Goal: Task Accomplishment & Management: Use online tool/utility

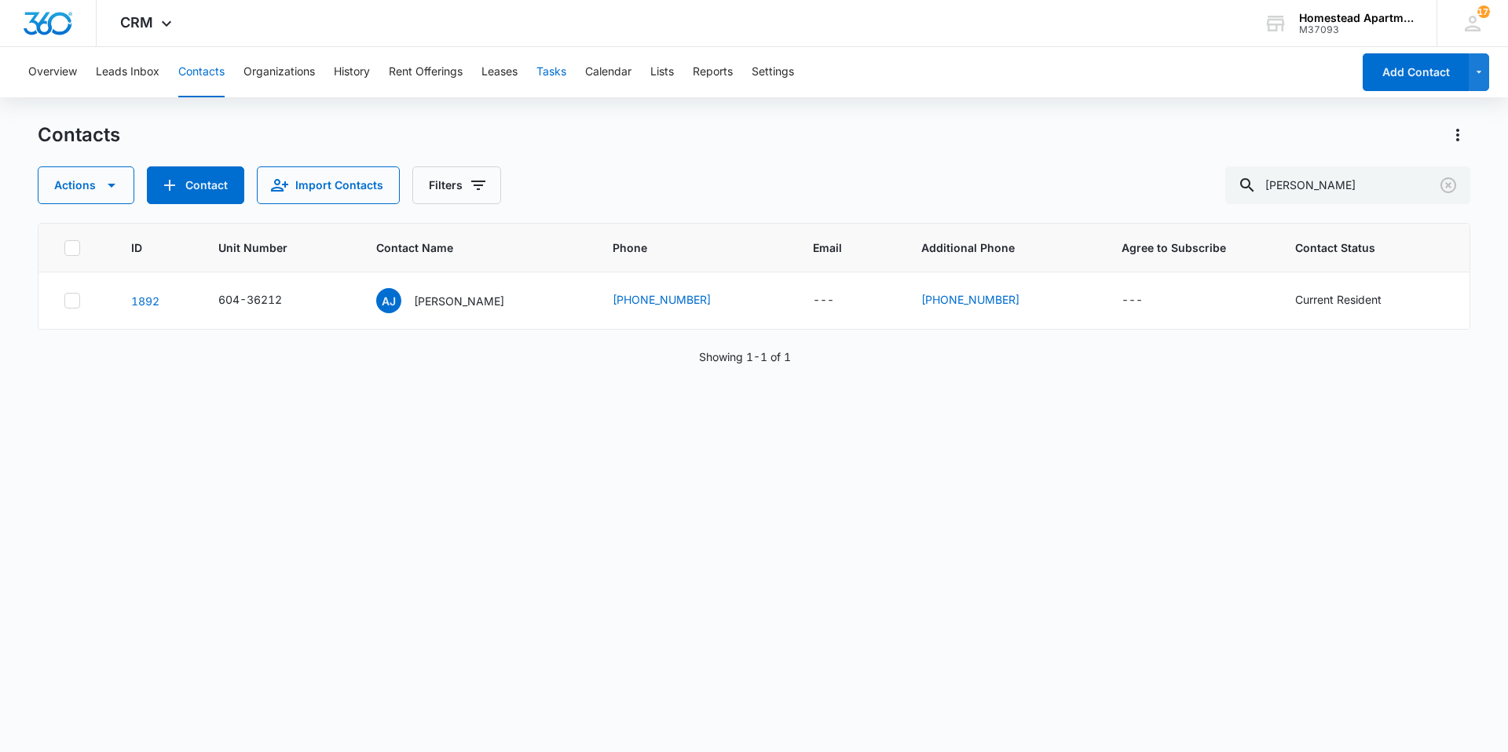
click at [558, 73] on button "Tasks" at bounding box center [551, 72] width 30 height 50
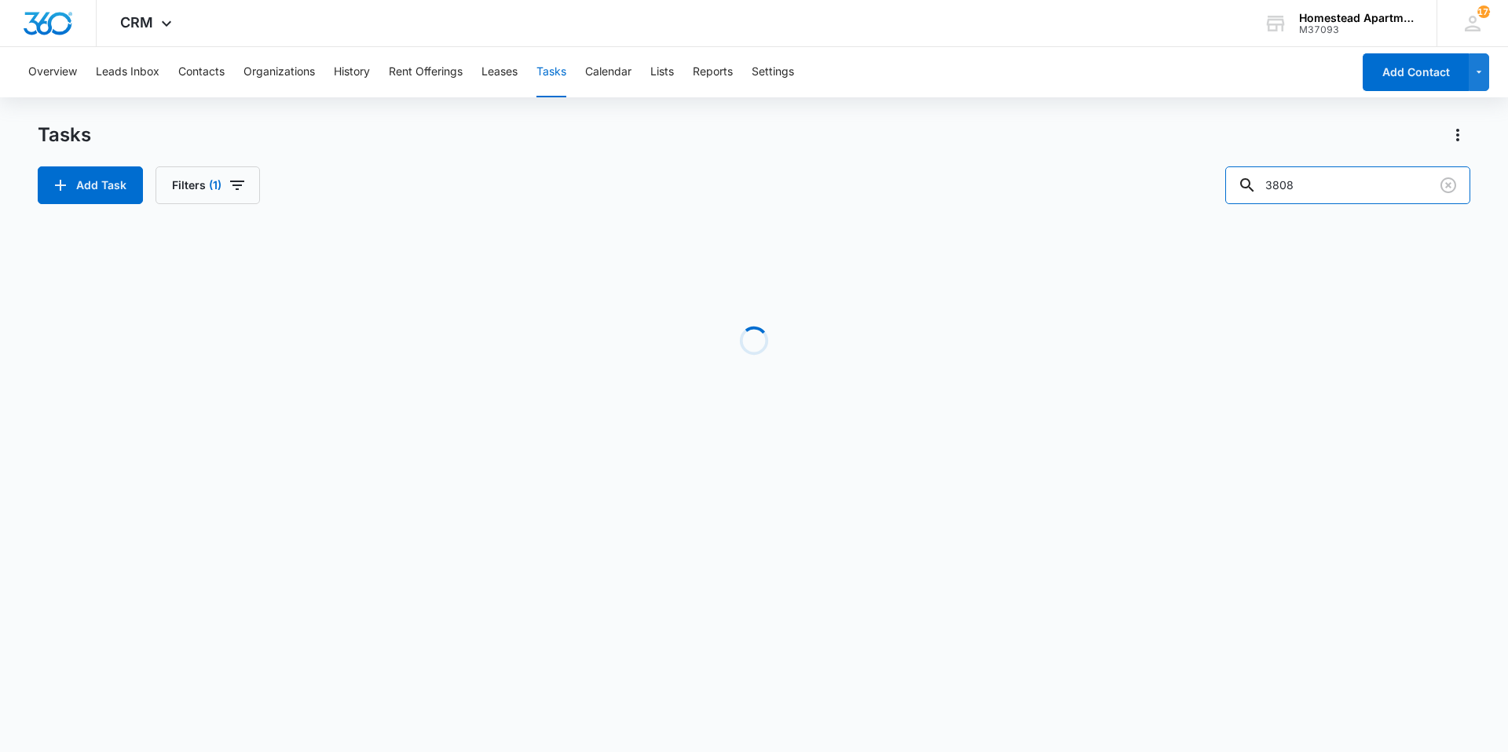
drag, startPoint x: 1330, startPoint y: 188, endPoint x: 1209, endPoint y: 198, distance: 120.5
click at [1209, 198] on div "Add Task Filters (1) 3808" at bounding box center [754, 185] width 1432 height 38
click at [1301, 179] on input "3808" at bounding box center [1347, 185] width 245 height 38
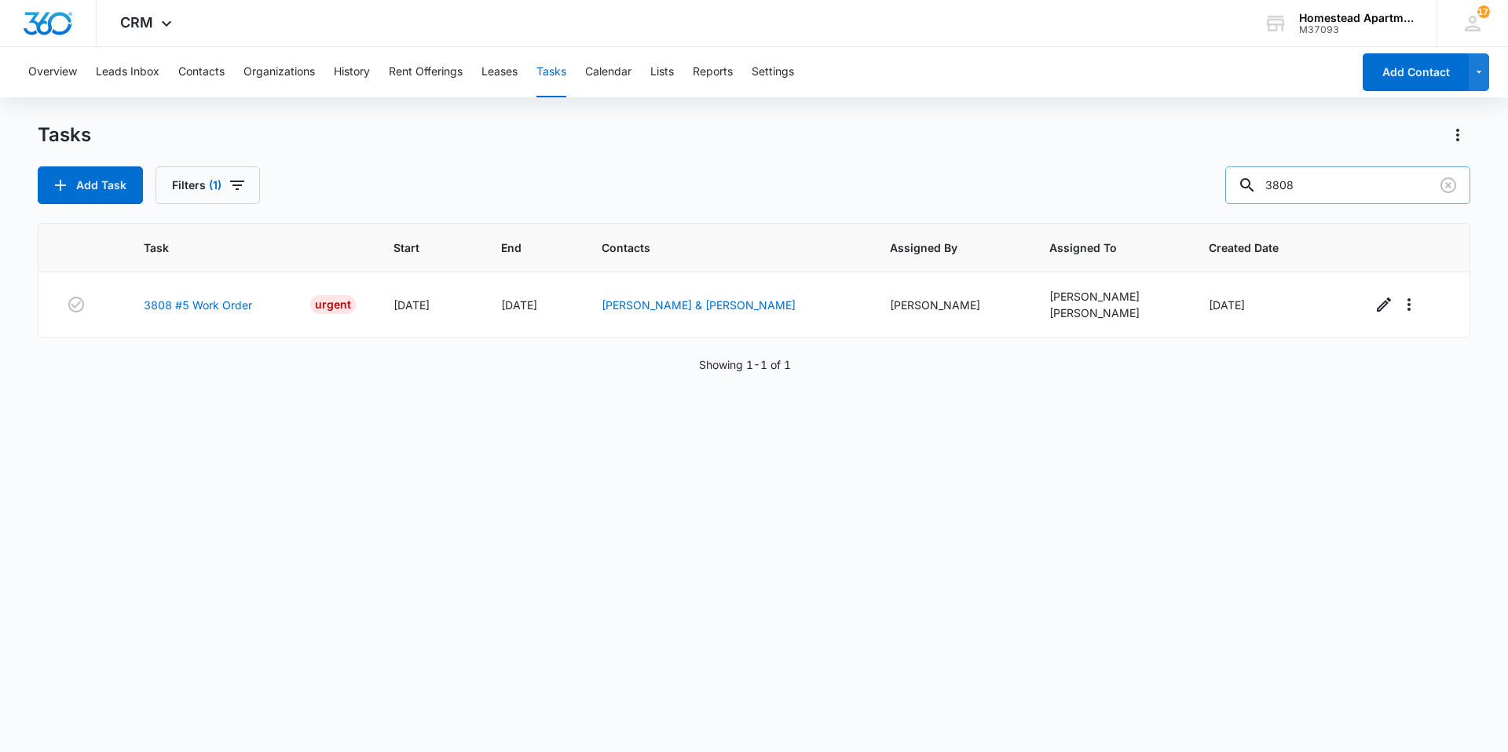
click at [1360, 179] on input "3808" at bounding box center [1347, 185] width 245 height 38
click at [214, 305] on link "3808 #5 Work Order" at bounding box center [198, 305] width 108 height 16
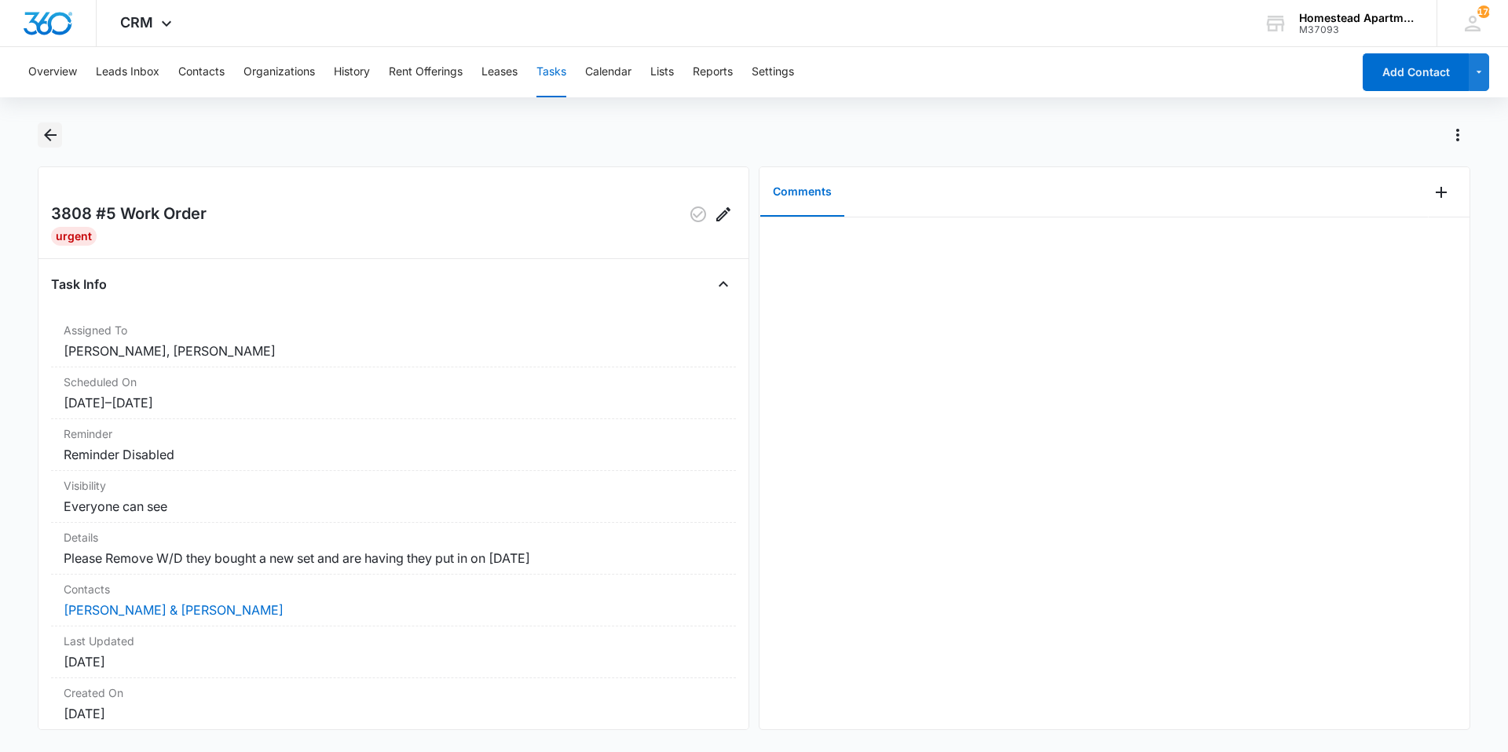
click at [59, 137] on icon "Back" at bounding box center [50, 135] width 19 height 19
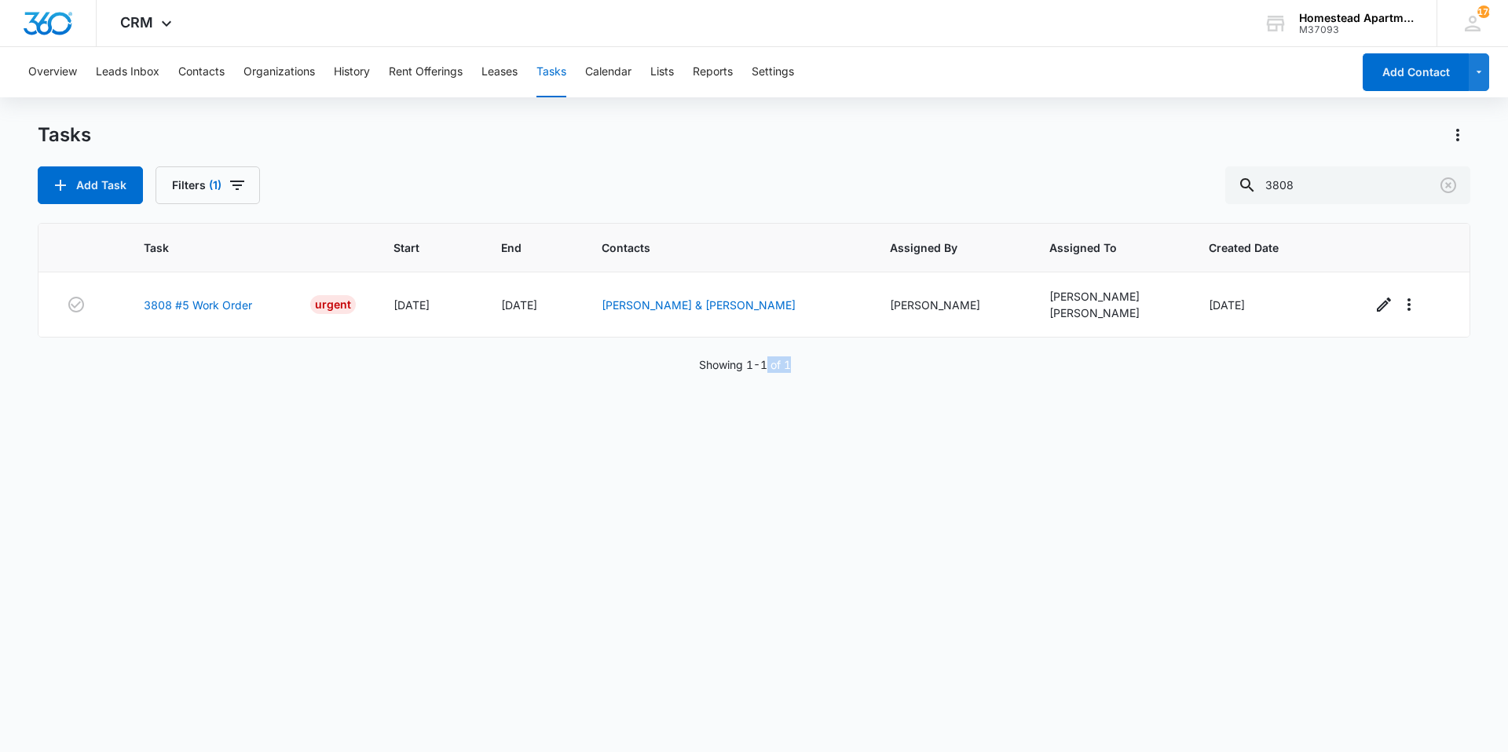
drag, startPoint x: 774, startPoint y: 365, endPoint x: 807, endPoint y: 384, distance: 38.0
click at [807, 384] on div "Task Start End Contacts Assigned By Assigned To Created Date 3808 #5 Work Order…" at bounding box center [754, 477] width 1432 height 509
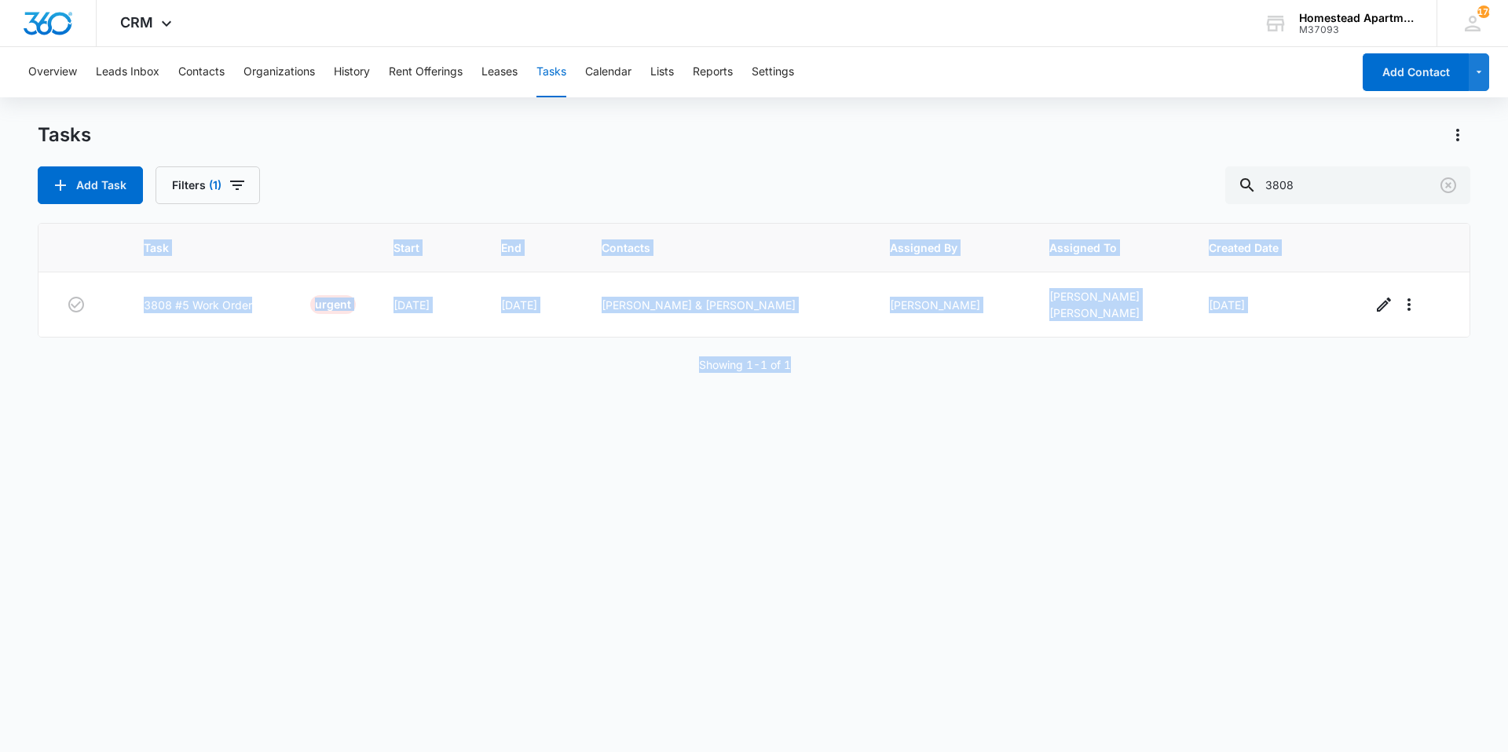
drag, startPoint x: 958, startPoint y: 372, endPoint x: 816, endPoint y: 343, distance: 145.1
click at [815, 343] on div "Task Start End Contacts Assigned By Assigned To Created Date 3808 #5 Work Order…" at bounding box center [754, 477] width 1432 height 509
drag, startPoint x: 816, startPoint y: 343, endPoint x: 905, endPoint y: 420, distance: 118.1
click at [905, 420] on div "Task Start End Contacts Assigned By Assigned To Created Date 3808 #5 Work Order…" at bounding box center [754, 477] width 1432 height 509
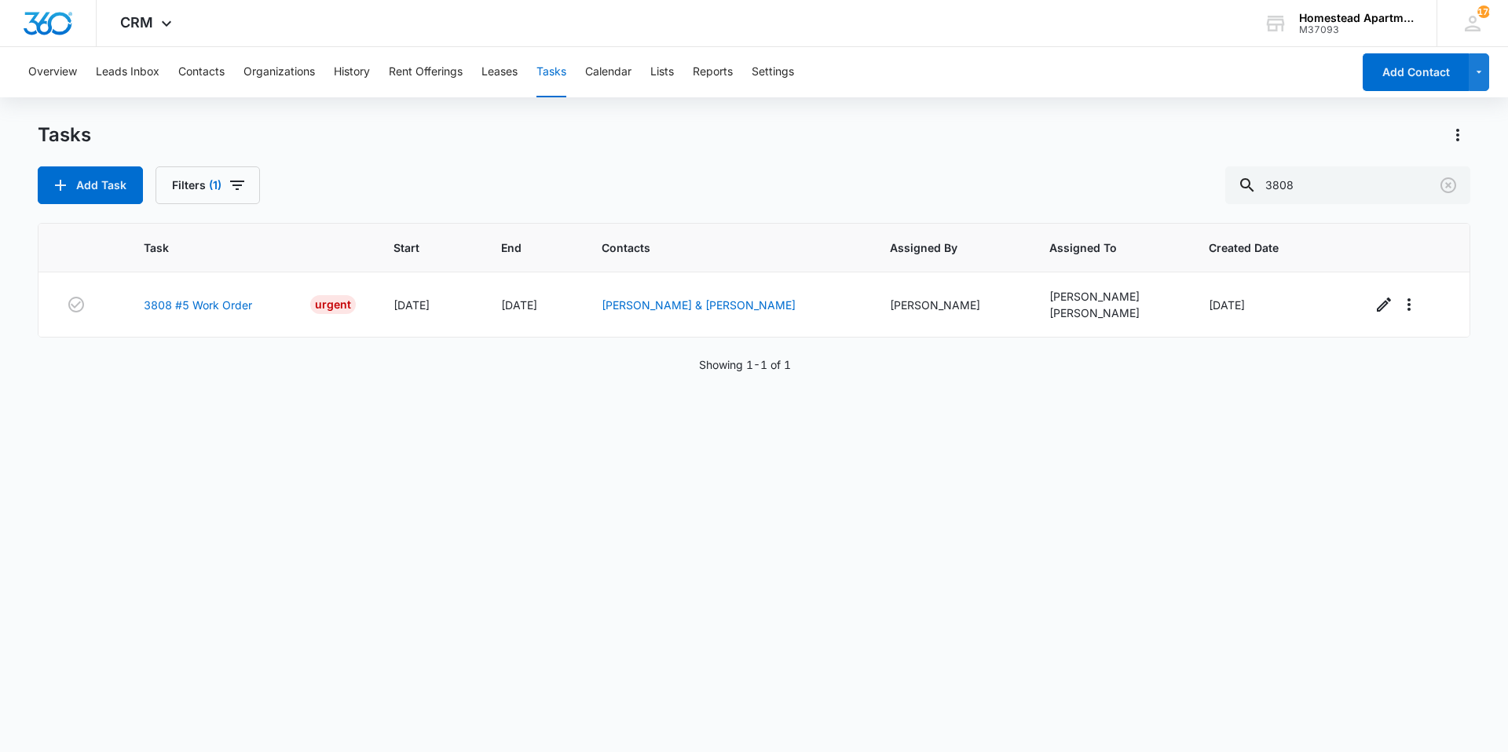
drag, startPoint x: 966, startPoint y: 445, endPoint x: 869, endPoint y: 383, distance: 115.5
click at [869, 383] on div "Task Start End Contacts Assigned By Assigned To Created Date 3808 #5 Work Order…" at bounding box center [754, 477] width 1432 height 509
drag, startPoint x: 900, startPoint y: 397, endPoint x: 971, endPoint y: 350, distance: 85.2
click at [971, 349] on div "Task Start End Contacts Assigned By Assigned To Created Date 3808 #5 Work Order…" at bounding box center [754, 477] width 1432 height 509
drag, startPoint x: 956, startPoint y: 418, endPoint x: 956, endPoint y: 385, distance: 33.0
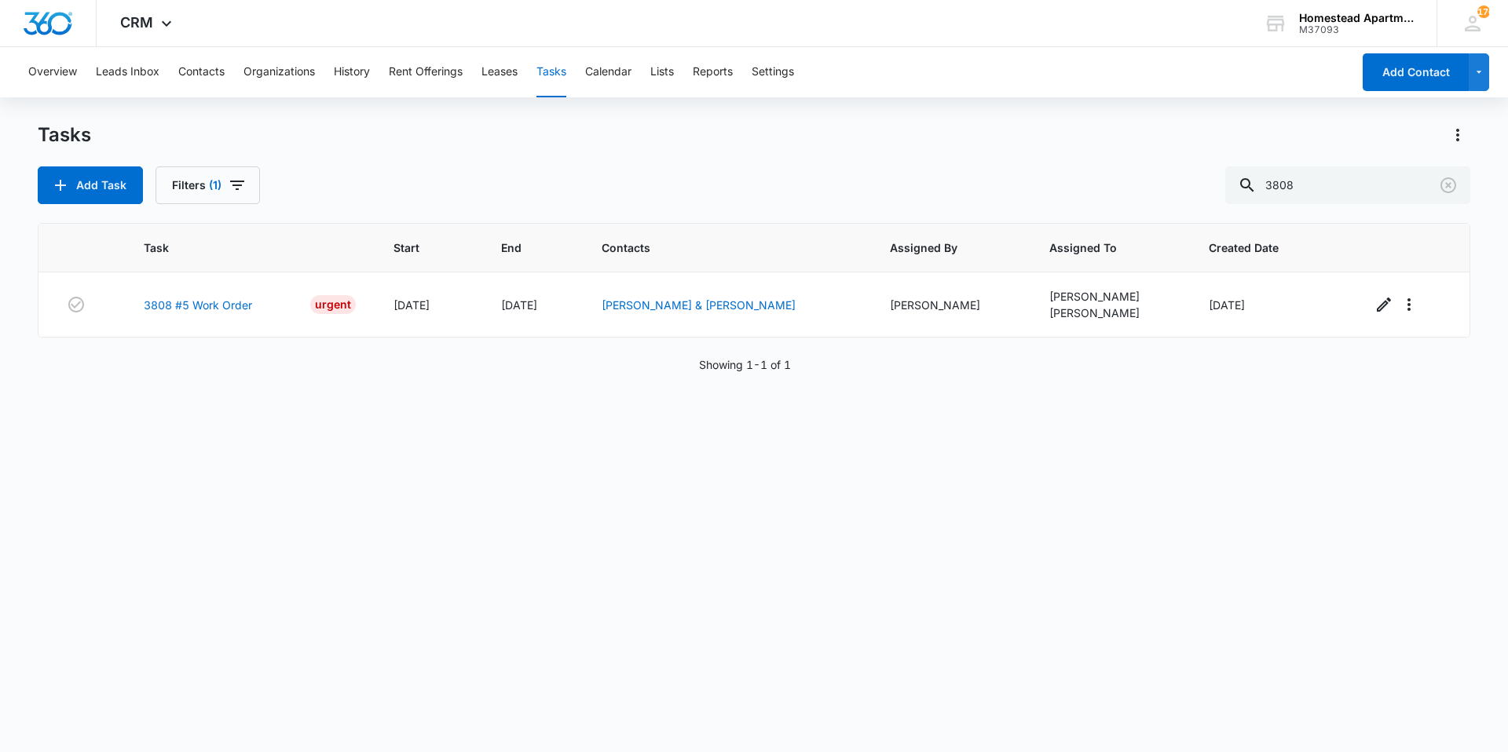
click at [956, 385] on div "Task Start End Contacts Assigned By Assigned To Created Date 3808 #5 Work Order…" at bounding box center [754, 477] width 1432 height 509
drag, startPoint x: 947, startPoint y: 421, endPoint x: 934, endPoint y: 391, distance: 32.7
click at [934, 391] on div "Task Start End Contacts Assigned By Assigned To Created Date 3808 #5 Work Order…" at bounding box center [754, 477] width 1432 height 509
drag, startPoint x: 851, startPoint y: 365, endPoint x: 903, endPoint y: 397, distance: 61.3
click at [903, 397] on div "Task Start End Contacts Assigned By Assigned To Created Date 3808 #5 Work Order…" at bounding box center [754, 477] width 1432 height 509
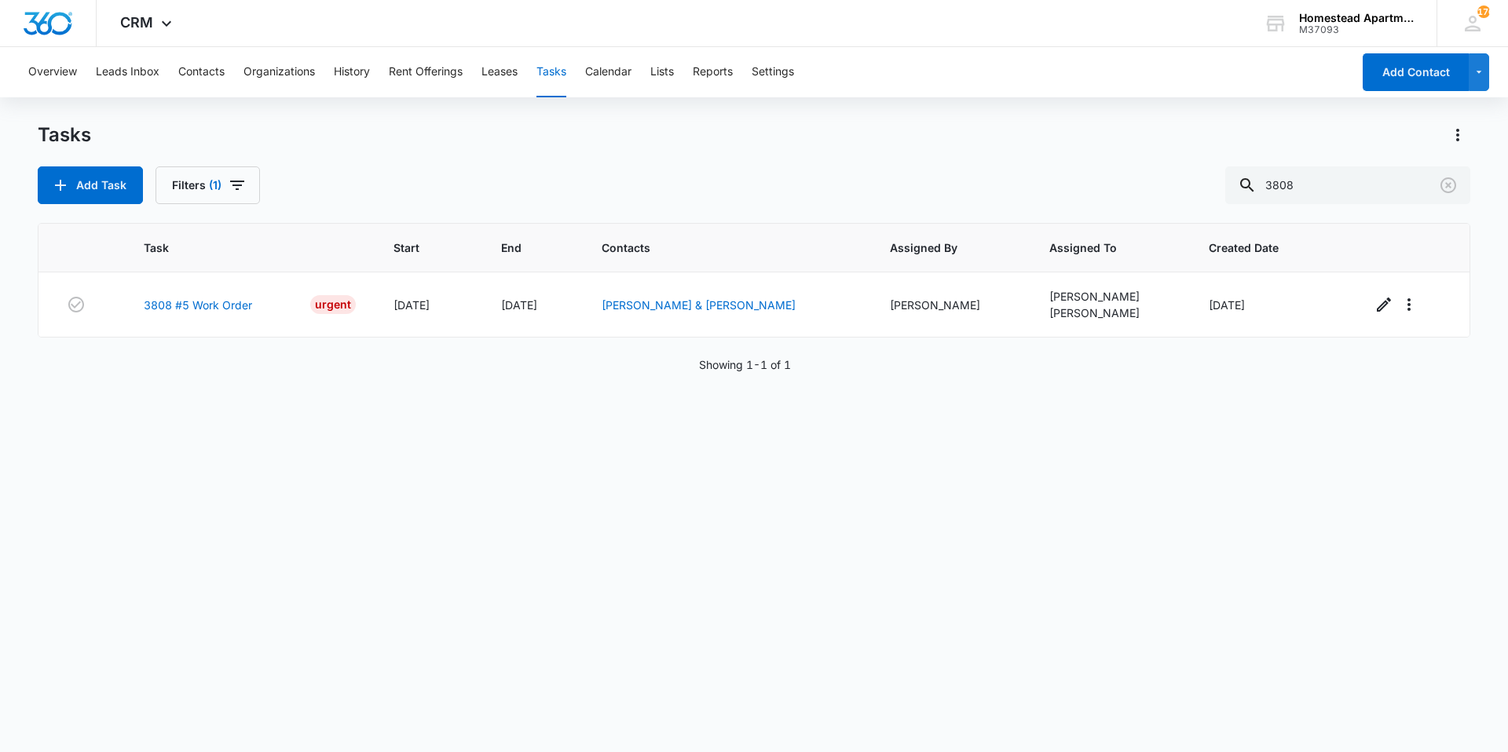
drag, startPoint x: 902, startPoint y: 401, endPoint x: 829, endPoint y: 357, distance: 85.5
click at [829, 357] on div "Task Start End Contacts Assigned By Assigned To Created Date 3808 #5 Work Order…" at bounding box center [754, 477] width 1432 height 509
drag, startPoint x: 867, startPoint y: 390, endPoint x: 949, endPoint y: 398, distance: 82.1
click at [948, 398] on div "Task Start End Contacts Assigned By Assigned To Created Date 3808 #5 Work Order…" at bounding box center [754, 477] width 1432 height 509
drag, startPoint x: 815, startPoint y: 399, endPoint x: 826, endPoint y: 360, distance: 40.8
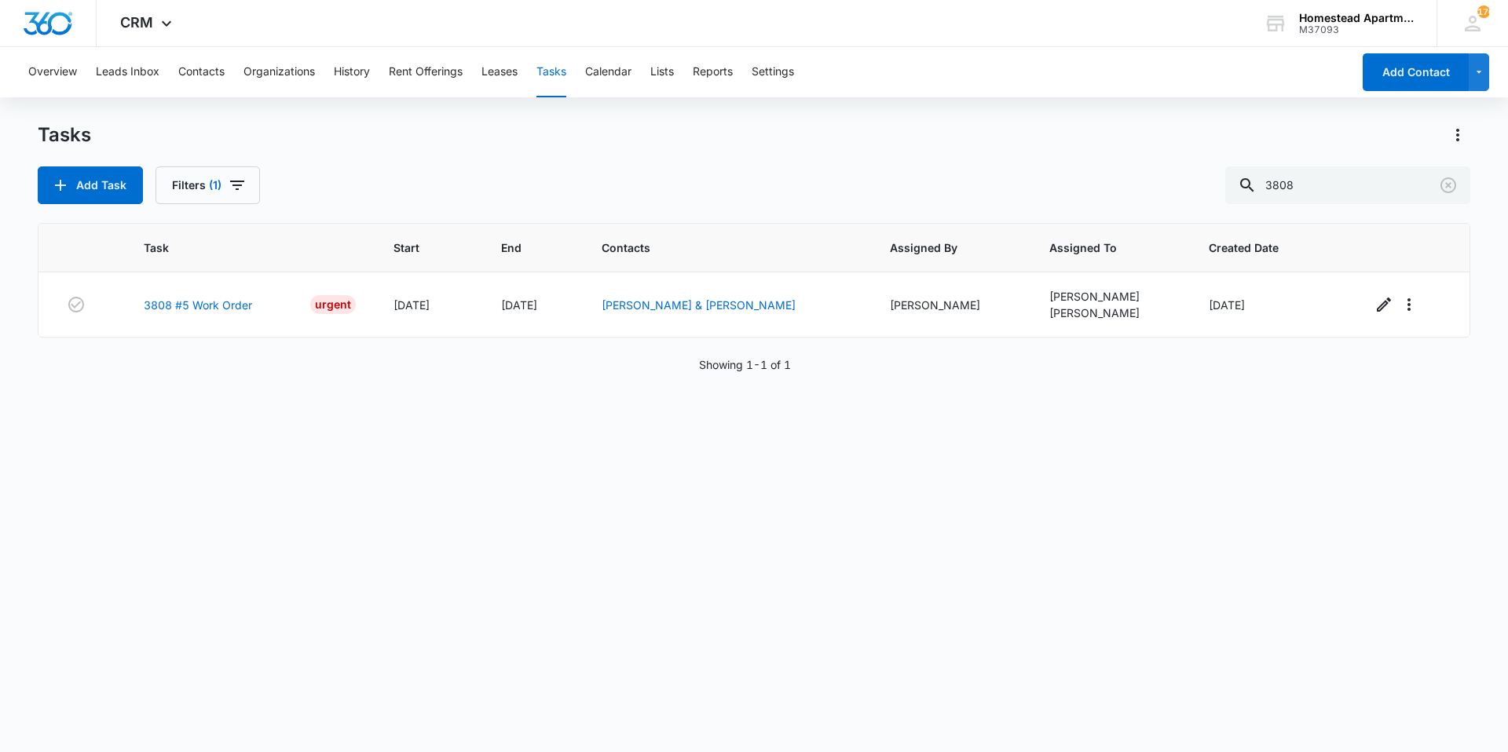
click at [820, 360] on div "Task Start End Contacts Assigned By Assigned To Created Date 3808 #5 Work Order…" at bounding box center [754, 477] width 1432 height 509
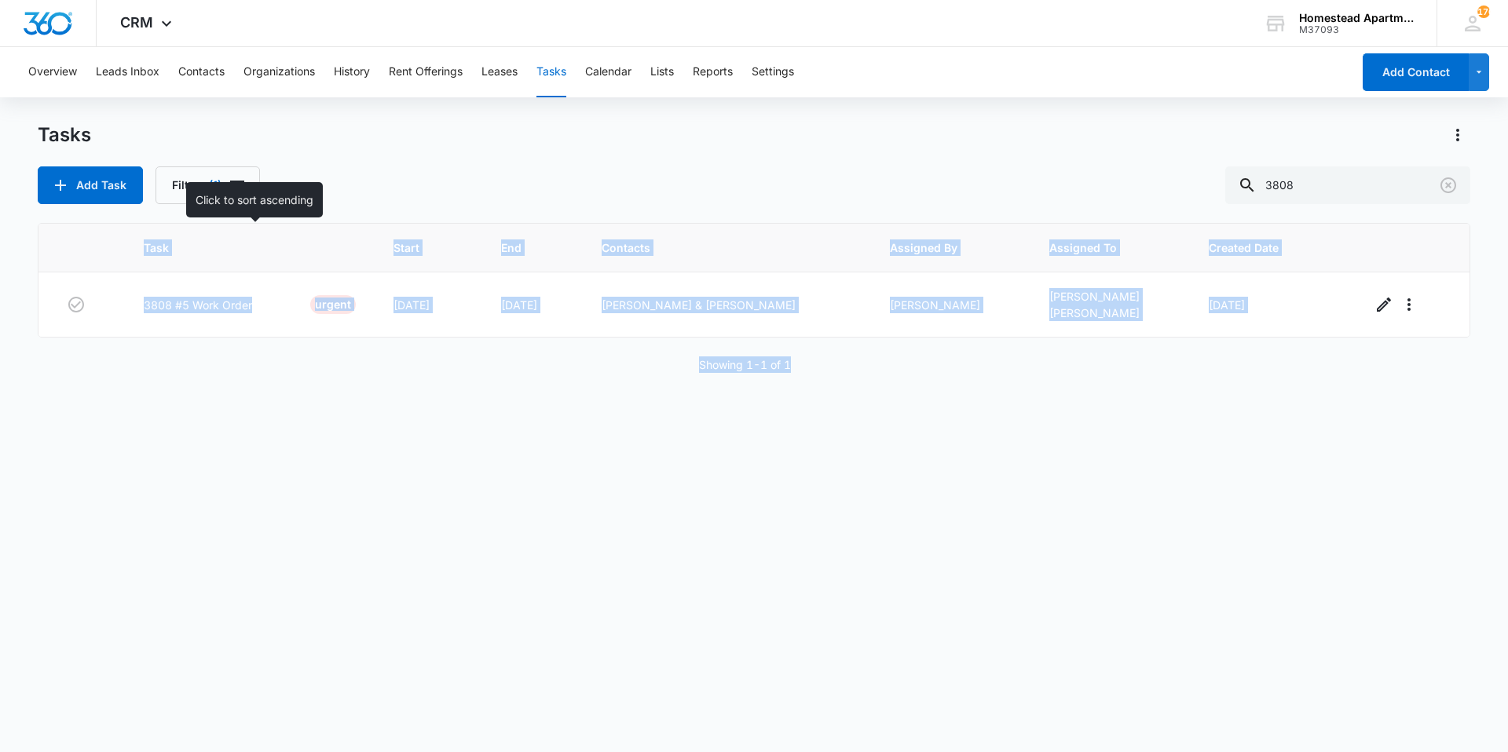
drag, startPoint x: 814, startPoint y: 371, endPoint x: 493, endPoint y: 346, distance: 322.2
click at [493, 346] on div "Task Start End Contacts Assigned By Assigned To Created Date 3808 #5 Work Order…" at bounding box center [754, 477] width 1432 height 509
click at [660, 483] on div "Task Start End Contacts Assigned By Assigned To Created Date 3808 #5 Work Order…" at bounding box center [754, 477] width 1432 height 509
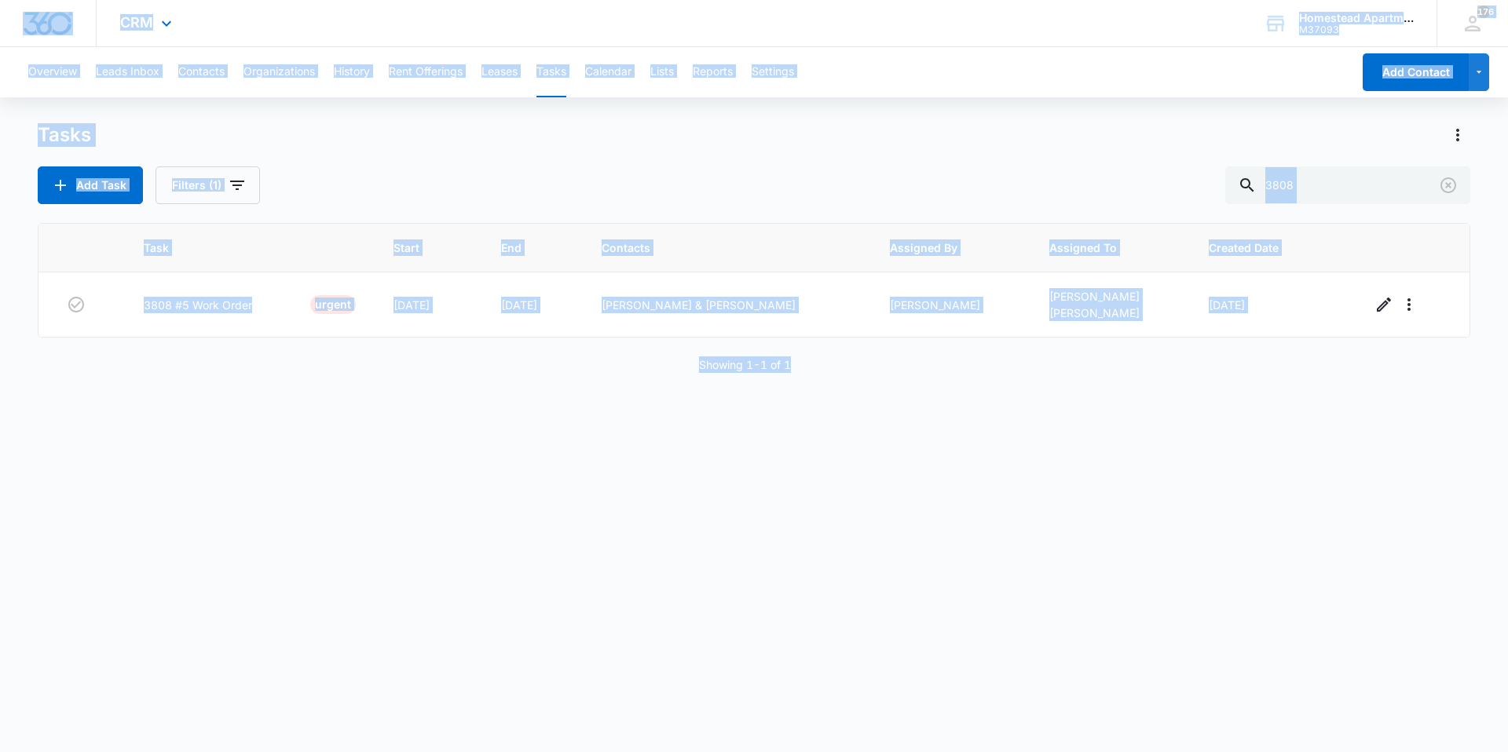
drag, startPoint x: 888, startPoint y: 352, endPoint x: 0, endPoint y: 40, distance: 941.4
click at [0, 40] on div "CRM Apps Reputation Websites Forms CRM Email Social Content Intelligence Files …" at bounding box center [754, 375] width 1508 height 751
drag, startPoint x: 1066, startPoint y: 620, endPoint x: 864, endPoint y: 445, distance: 268.3
click at [1066, 618] on div "Task Start End Contacts Assigned By Assigned To Created Date 3808 #5 Work Order…" at bounding box center [754, 477] width 1432 height 509
click at [852, 408] on div "Task Start End Contacts Assigned By Assigned To Created Date 3808 #5 Work Order…" at bounding box center [754, 477] width 1432 height 509
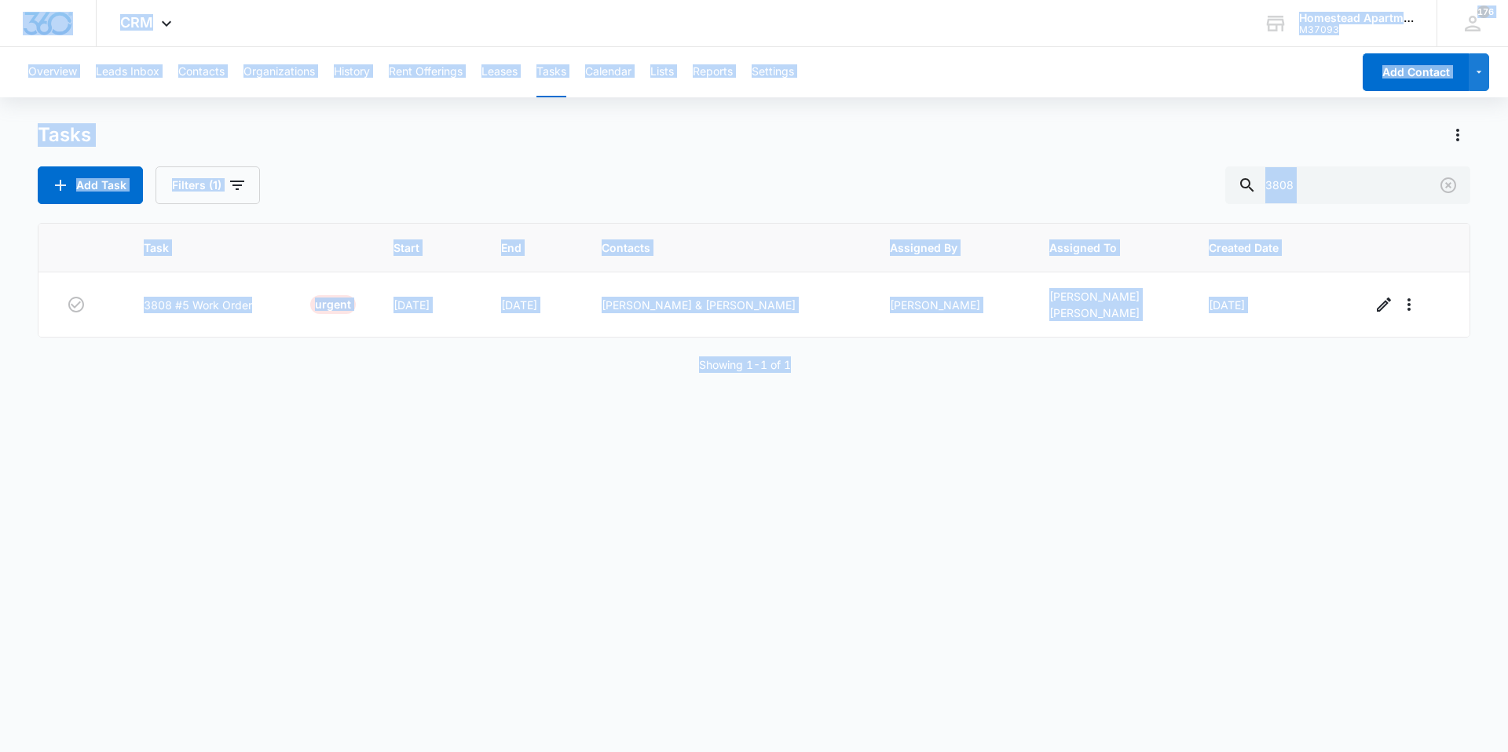
click at [832, 368] on div "Showing 1-1 of 1" at bounding box center [754, 365] width 1432 height 16
